Goal: Task Accomplishment & Management: Manage account settings

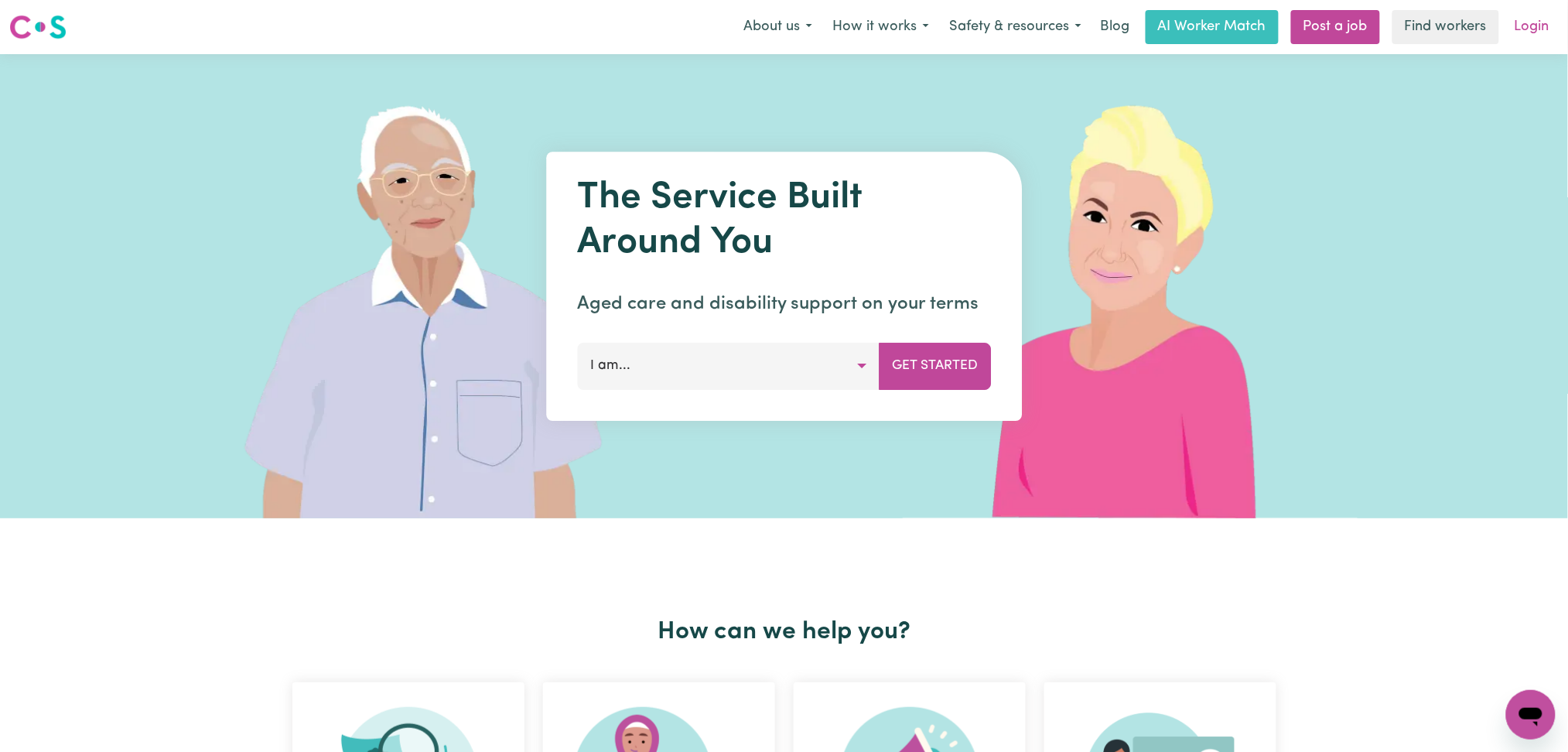
click at [1531, 35] on link "Login" at bounding box center [1532, 27] width 53 height 34
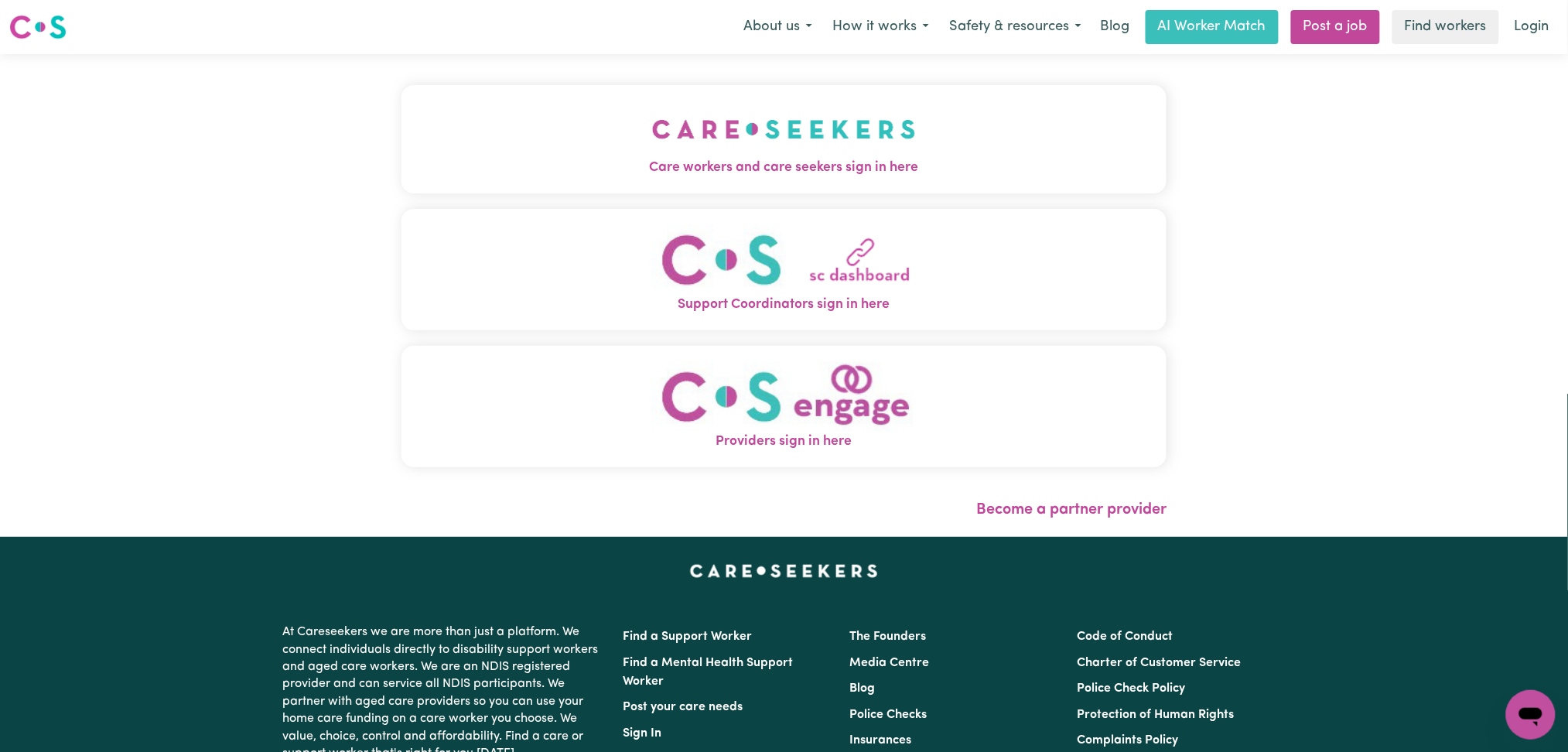
click at [723, 161] on span "Care workers and care seekers sign in here" at bounding box center [784, 168] width 766 height 20
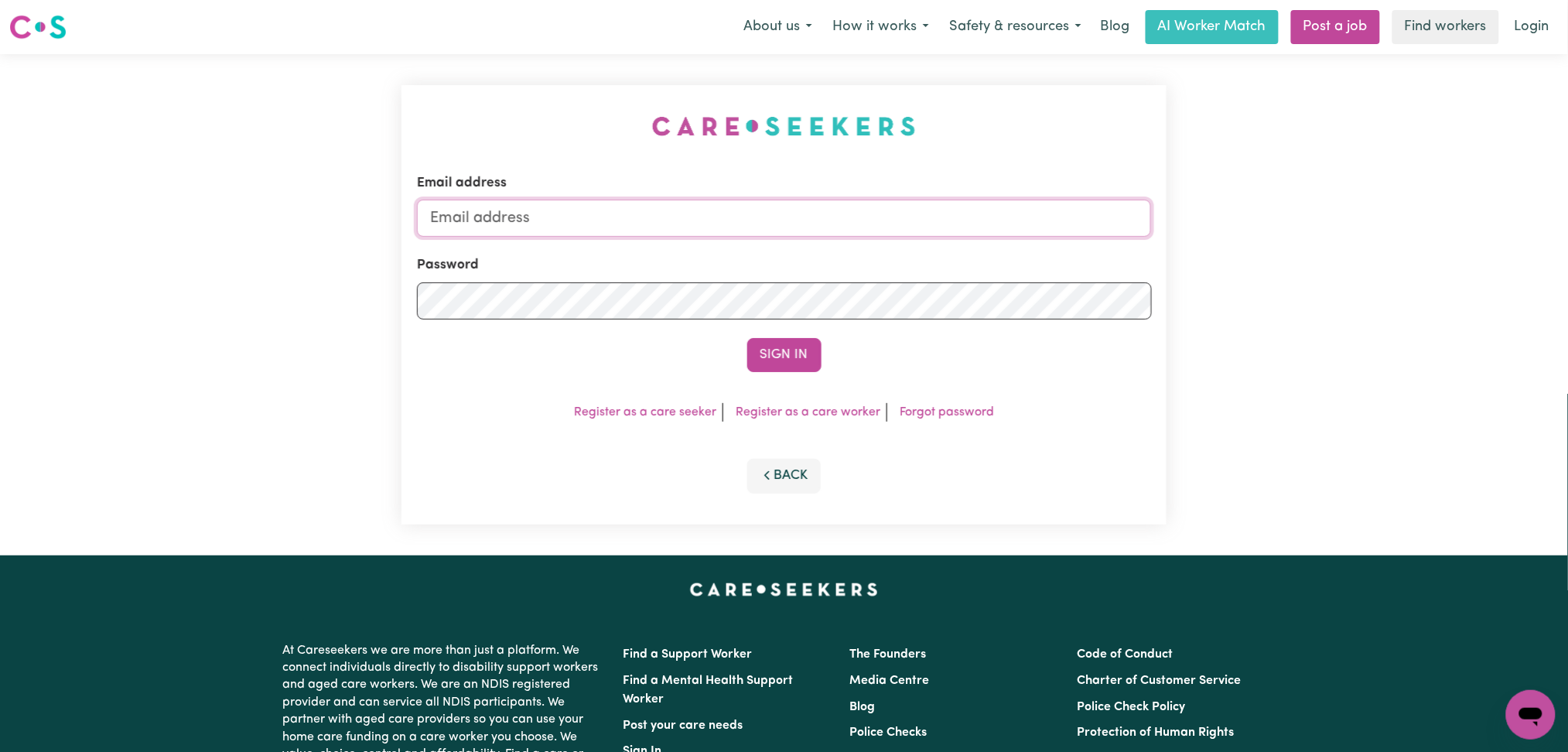
type input "[EMAIL_ADDRESS][DOMAIN_NAME]"
click at [794, 356] on button "Sign In" at bounding box center [784, 355] width 74 height 34
